Goal: Check status: Check status

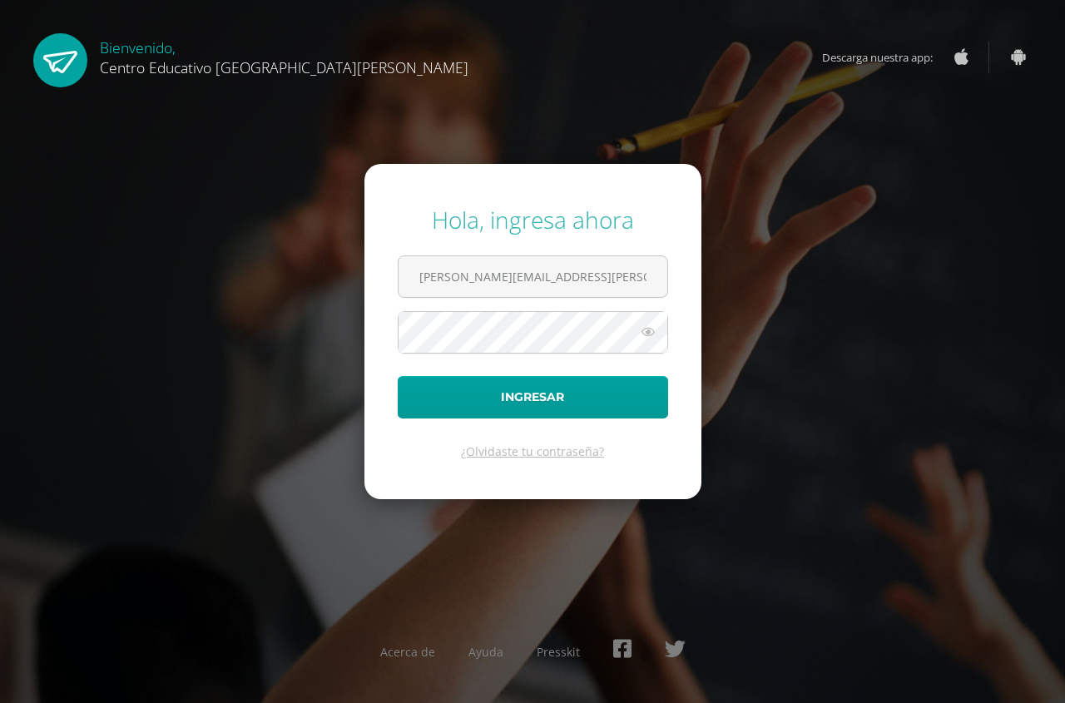
type input "ana.siekavizza@centroeducativoelvalle.edu.gt"
click at [652, 329] on icon at bounding box center [648, 332] width 22 height 20
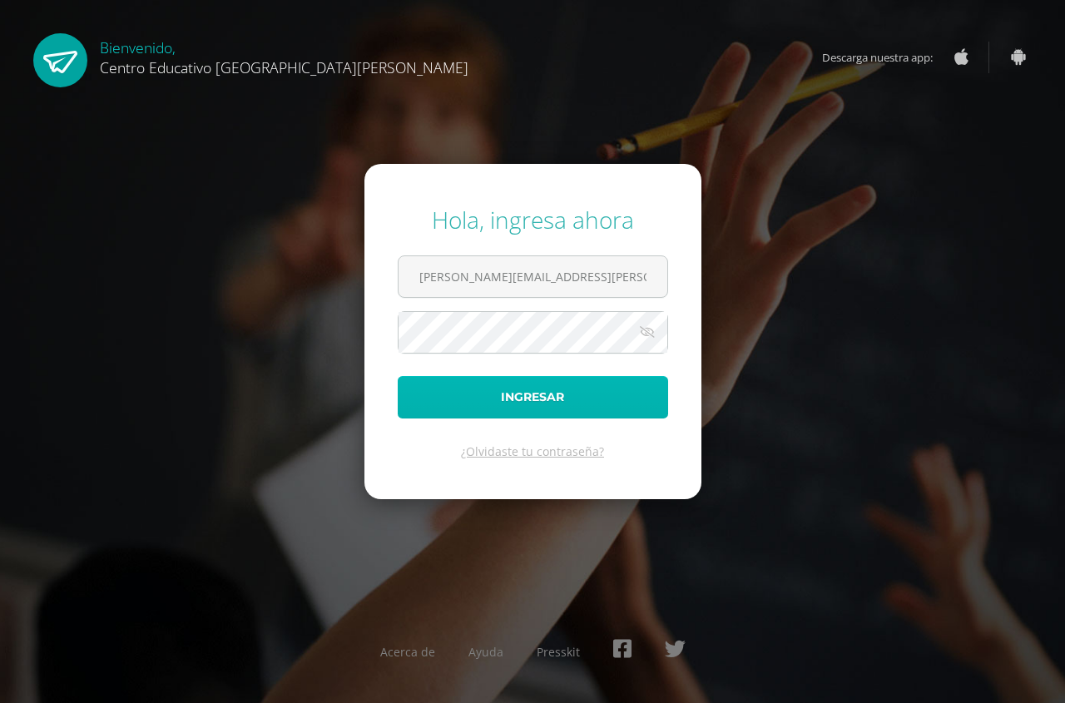
click at [546, 395] on button "Ingresar" at bounding box center [533, 397] width 270 height 42
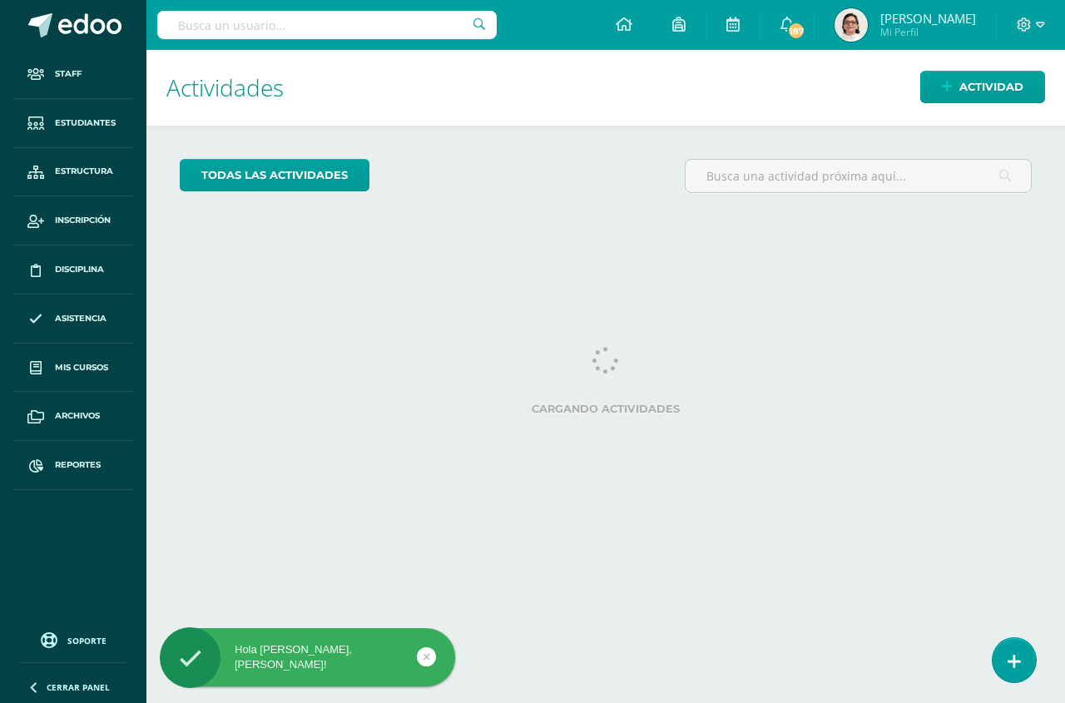
click at [287, 22] on input "text" at bounding box center [326, 25] width 339 height 28
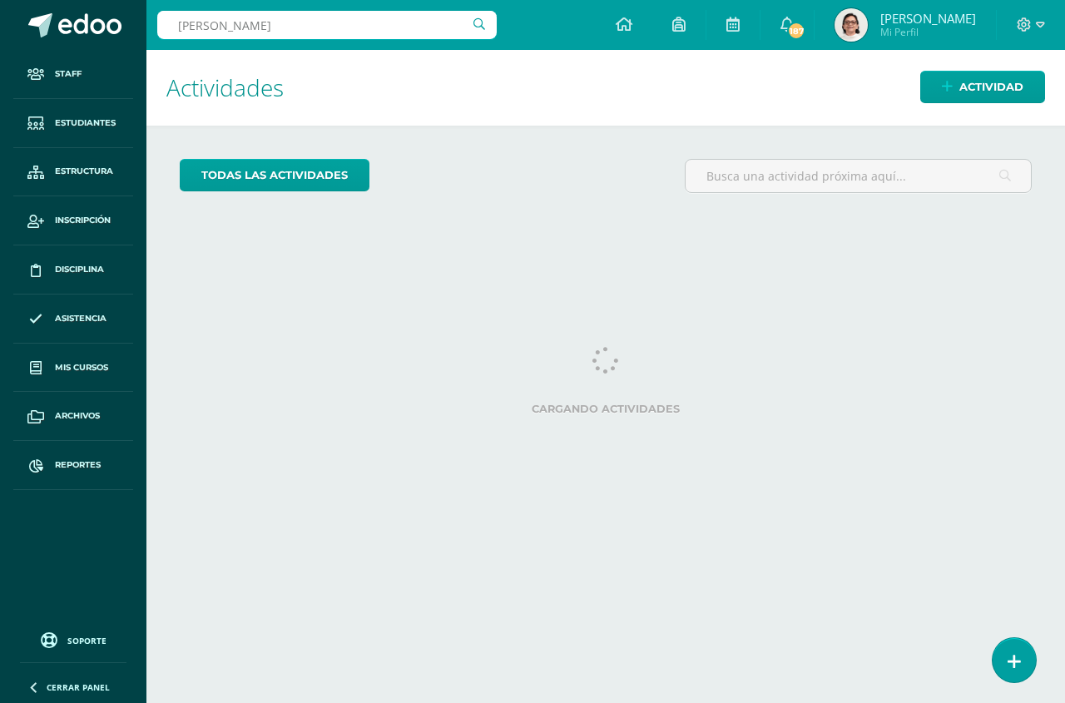
type input "luciana"
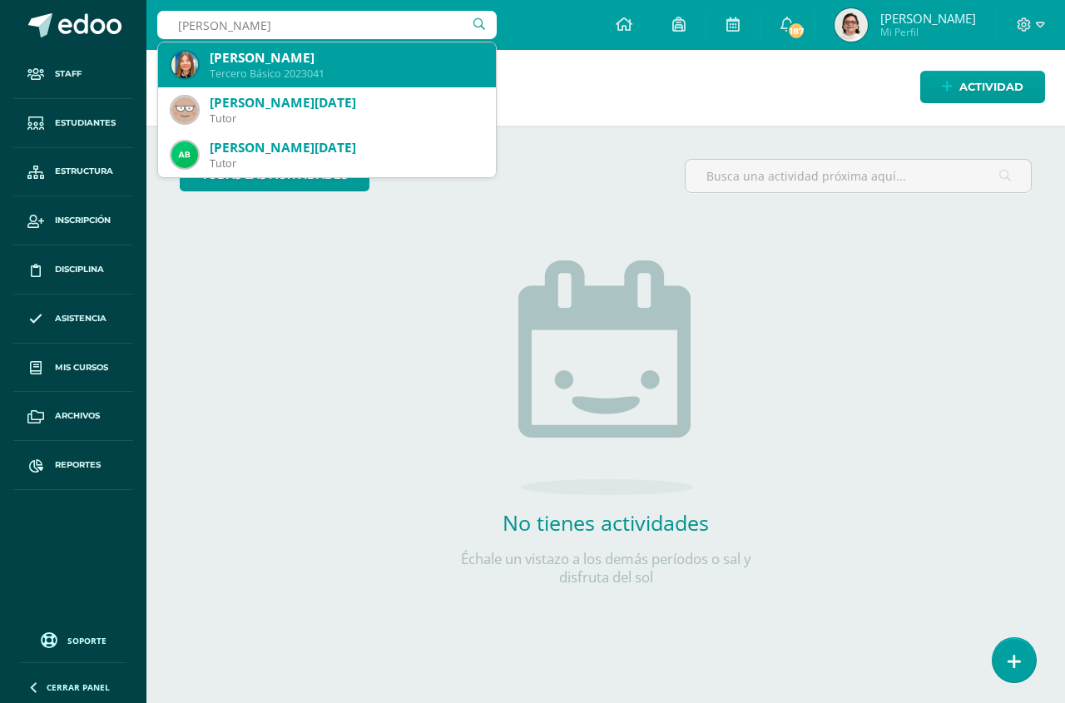
click at [289, 62] on div "[PERSON_NAME]" at bounding box center [346, 57] width 273 height 17
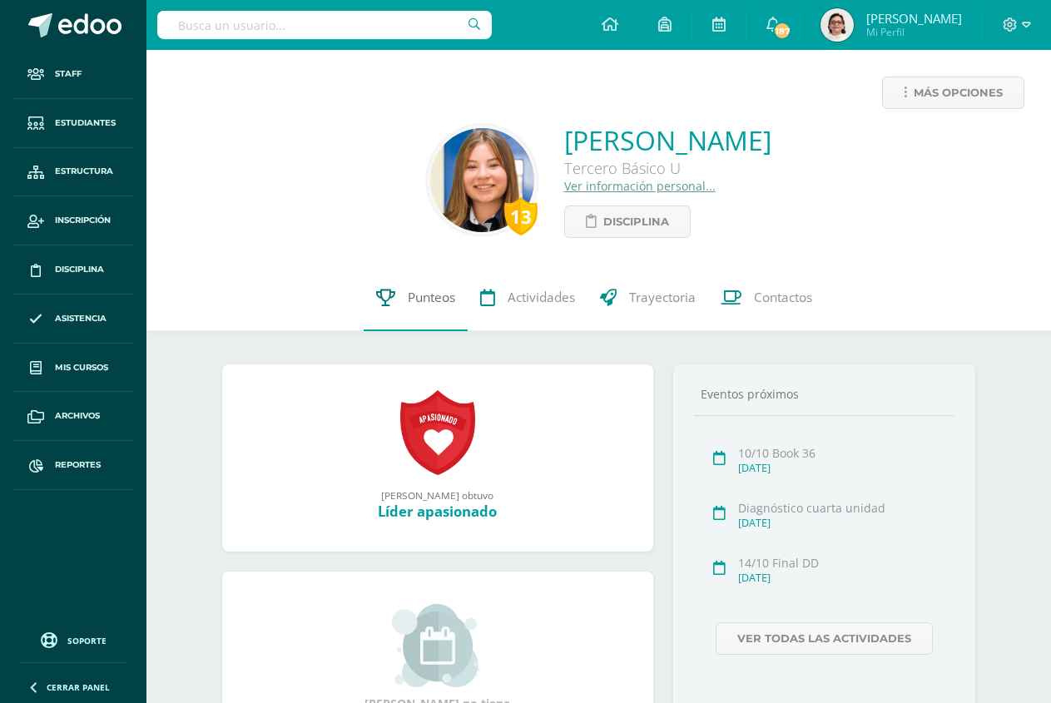
click at [385, 298] on icon at bounding box center [385, 297] width 19 height 17
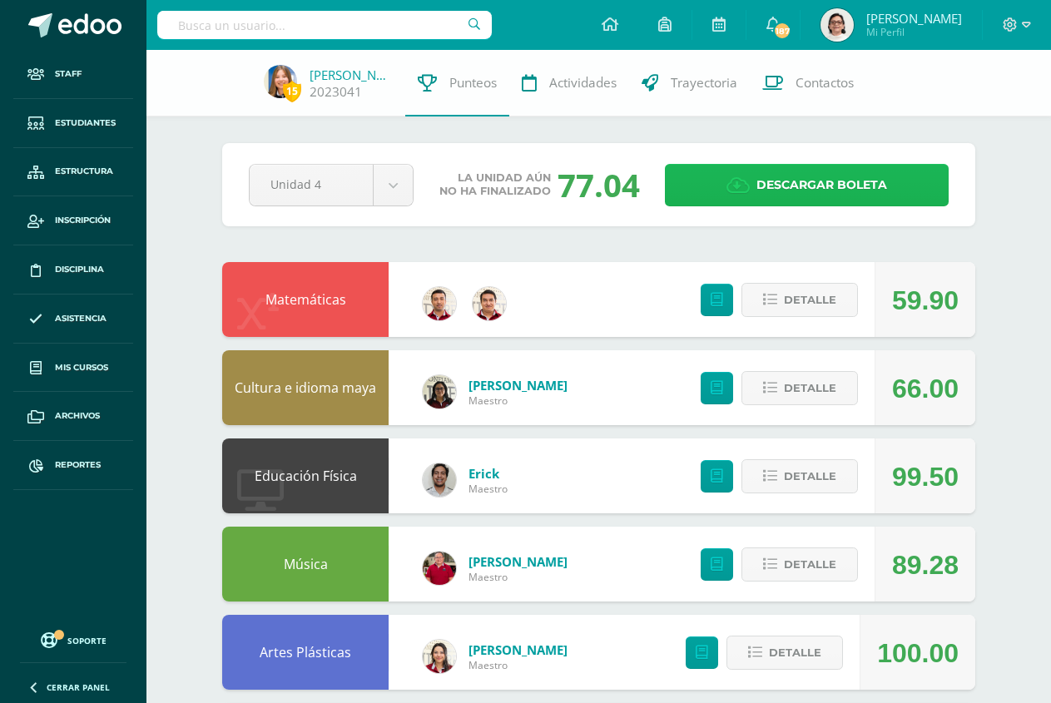
click at [791, 176] on span "Descargar boleta" at bounding box center [821, 185] width 131 height 41
